Goal: Register for event/course

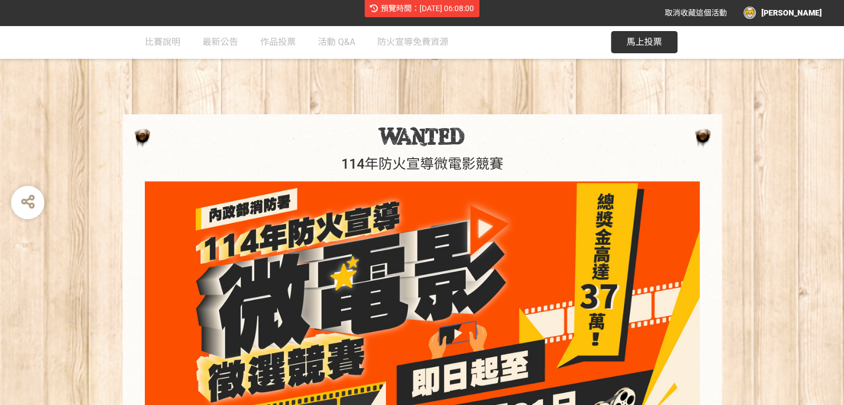
click at [457, 7] on span "預覽時間：2025-08-21 06:08:00" at bounding box center [427, 8] width 93 height 9
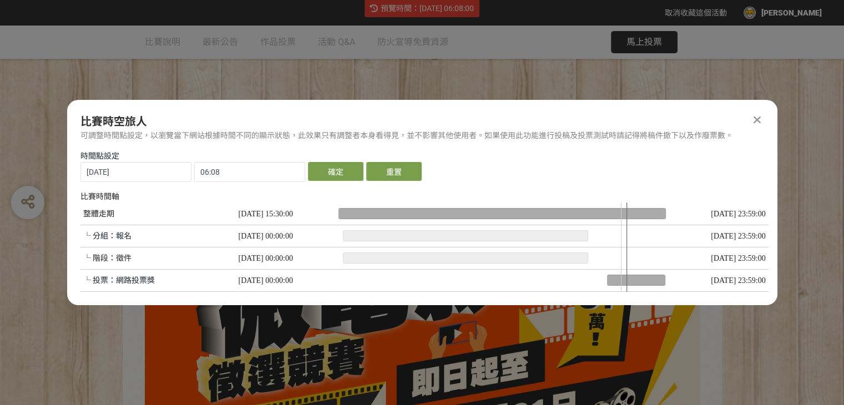
click at [618, 286] on div at bounding box center [501, 246] width 327 height 89
type input "2025-08-18"
type input "07:01"
click at [602, 285] on div at bounding box center [501, 246] width 327 height 89
type input "2025-08-09"
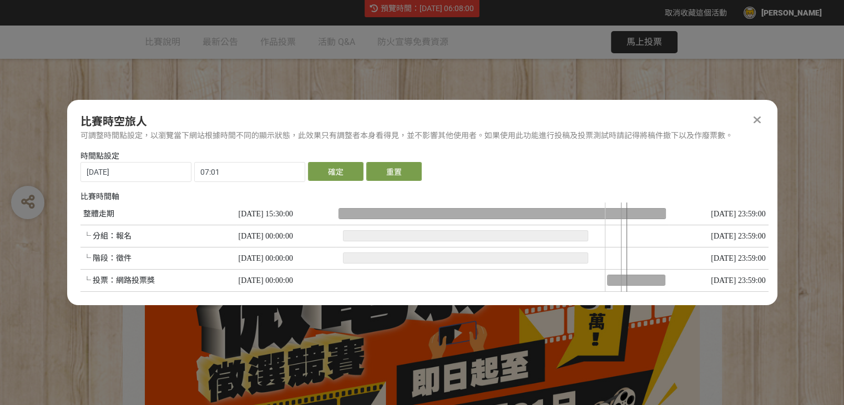
type input "16:46"
click at [332, 174] on button "確定" at bounding box center [335, 171] width 55 height 19
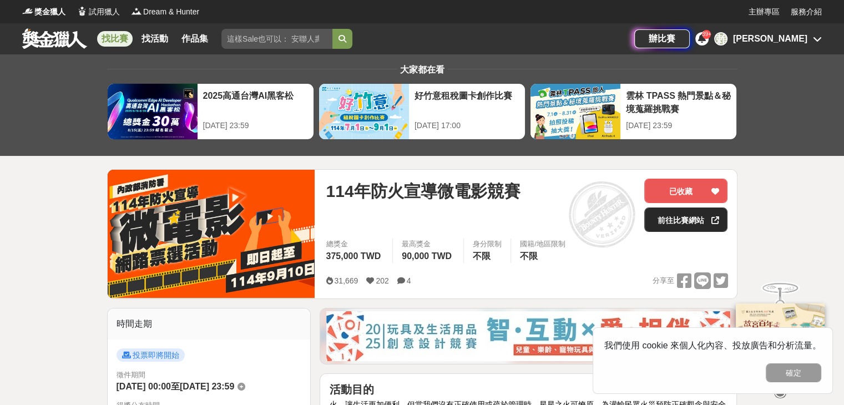
click at [667, 220] on link "前往比賽網站" at bounding box center [685, 219] width 83 height 24
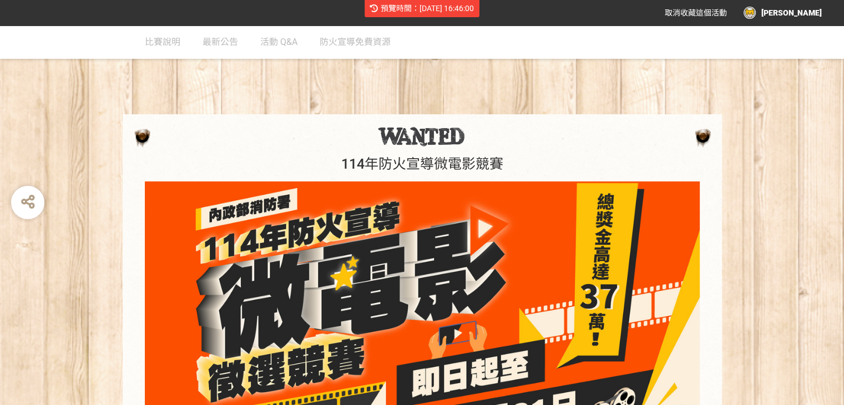
scroll to position [185, 0]
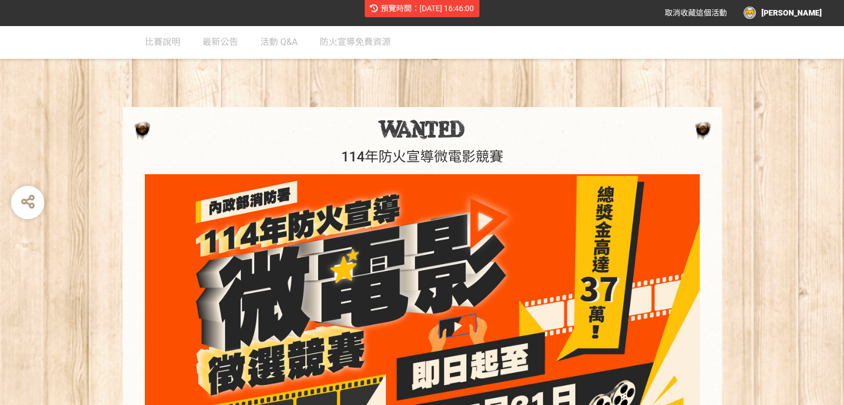
scroll to position [185, 0]
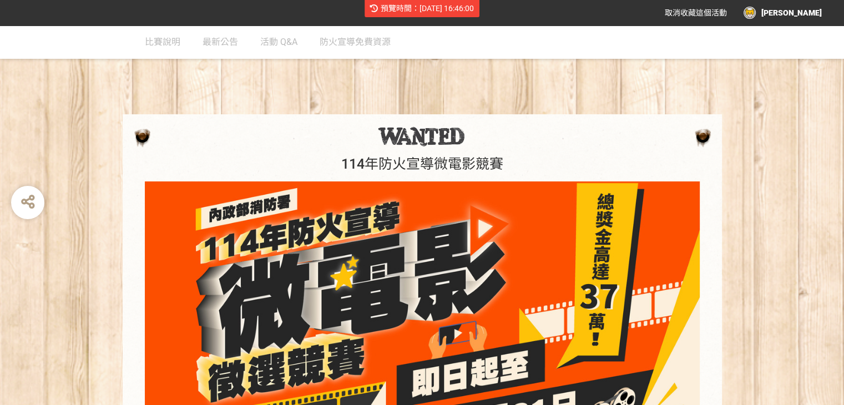
click at [459, 11] on span "預覽時間：2025-08-09 16:46:00" at bounding box center [427, 8] width 93 height 9
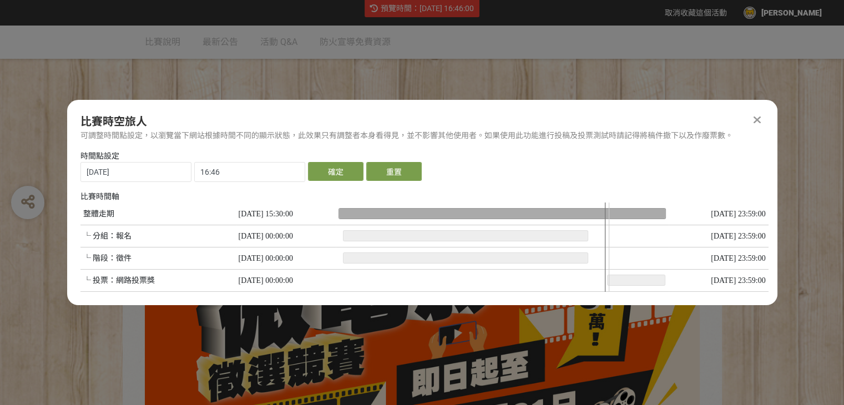
click at [606, 273] on div at bounding box center [501, 246] width 327 height 89
type input "2025-08-11"
type input "18:33"
click at [338, 164] on button "確定" at bounding box center [335, 171] width 55 height 19
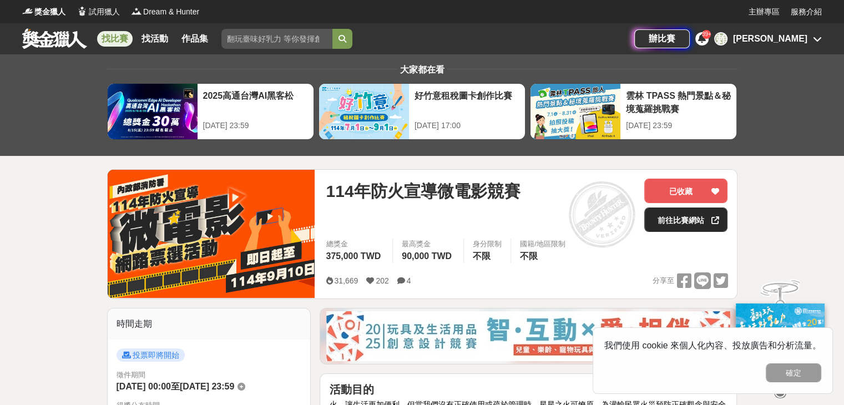
click at [671, 222] on link "前往比賽網站" at bounding box center [685, 219] width 83 height 24
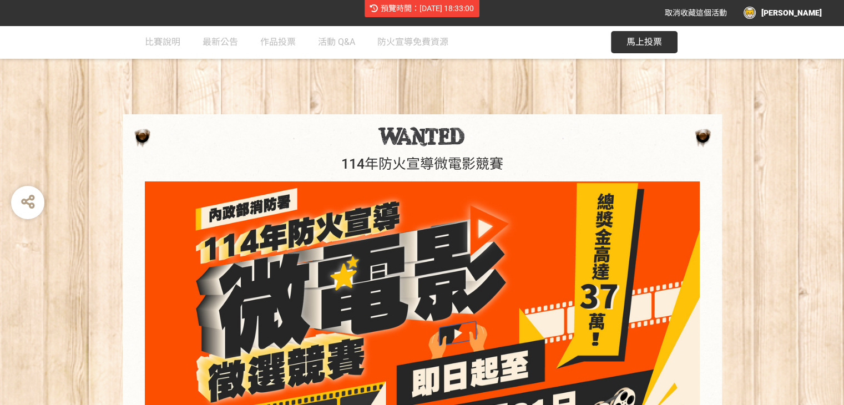
scroll to position [185, 0]
